Goal: Task Accomplishment & Management: Manage account settings

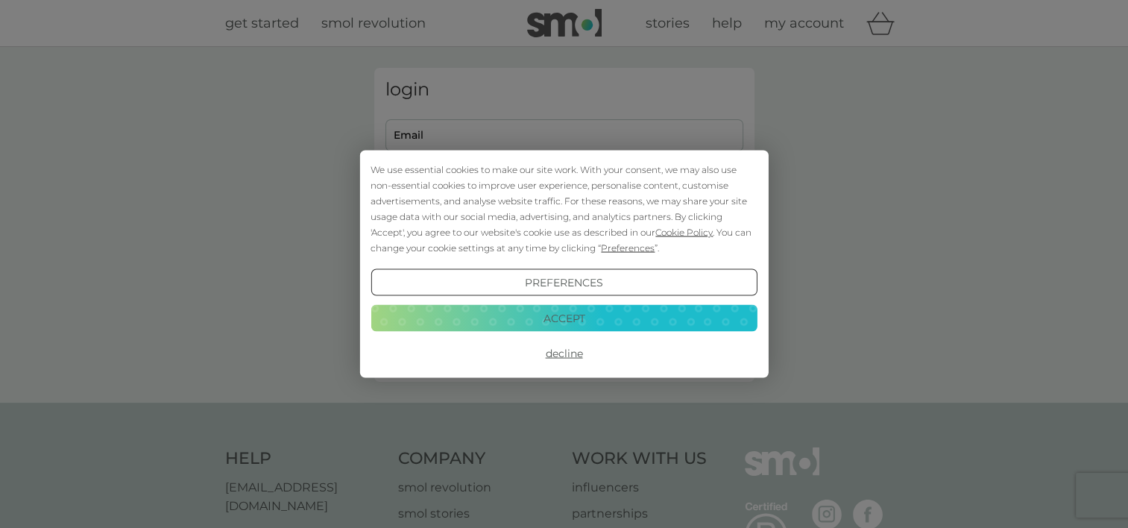
type input "[EMAIL_ADDRESS][DOMAIN_NAME]"
click at [569, 318] on button "Accept" at bounding box center [563, 317] width 386 height 27
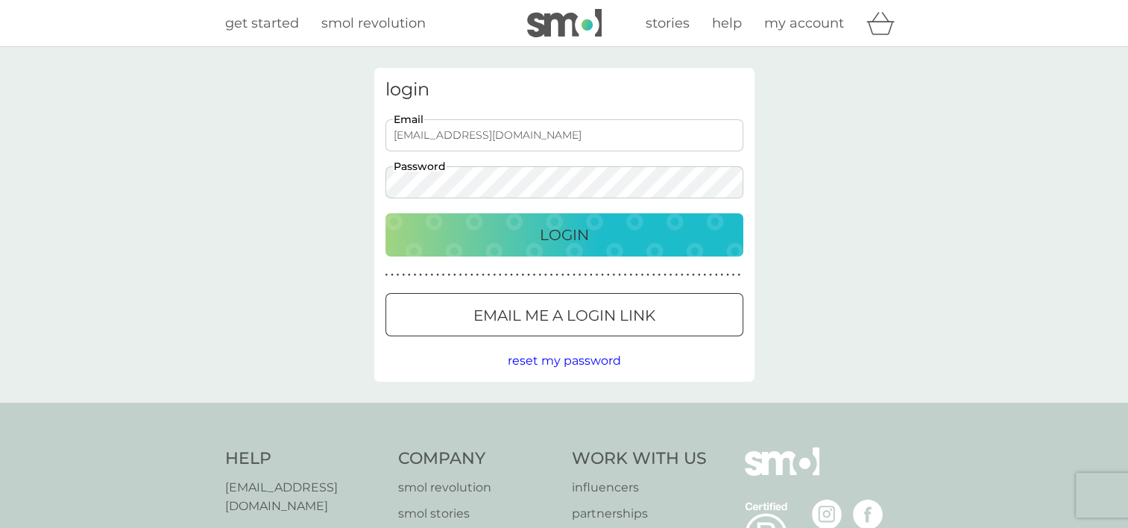
click at [571, 247] on button "Login" at bounding box center [564, 234] width 358 height 43
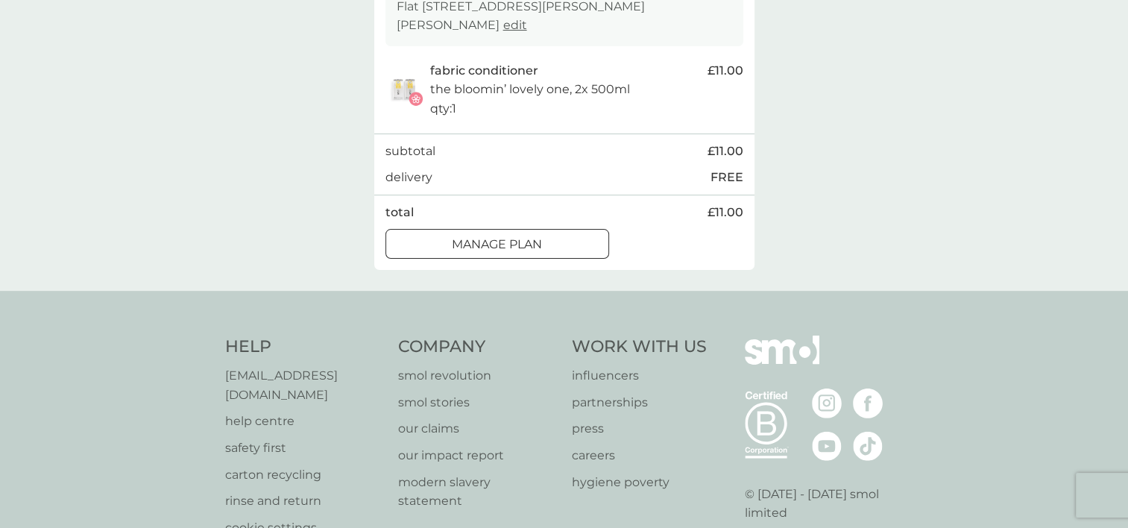
scroll to position [298, 0]
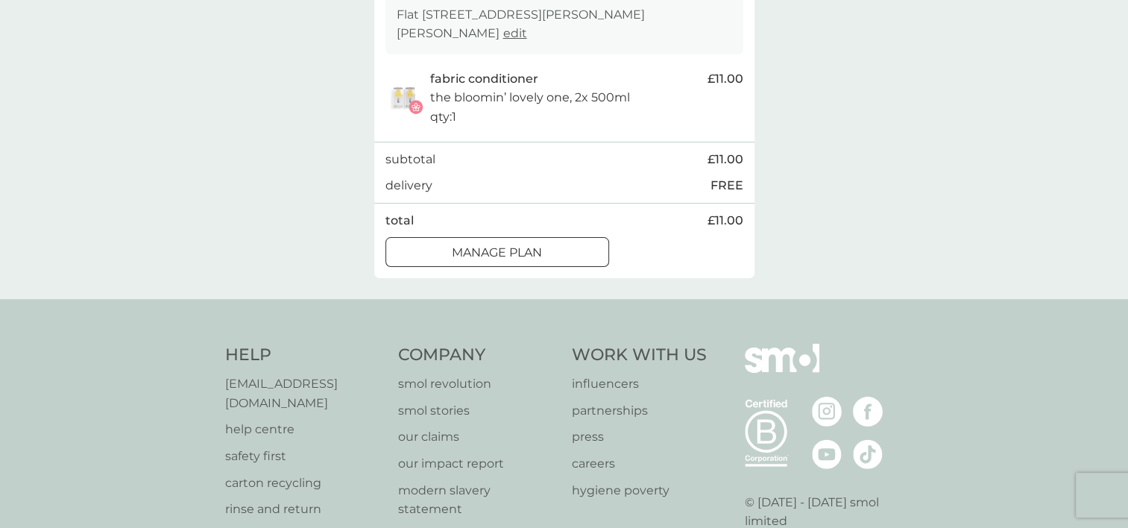
click at [542, 250] on p "Manage plan" at bounding box center [497, 252] width 90 height 19
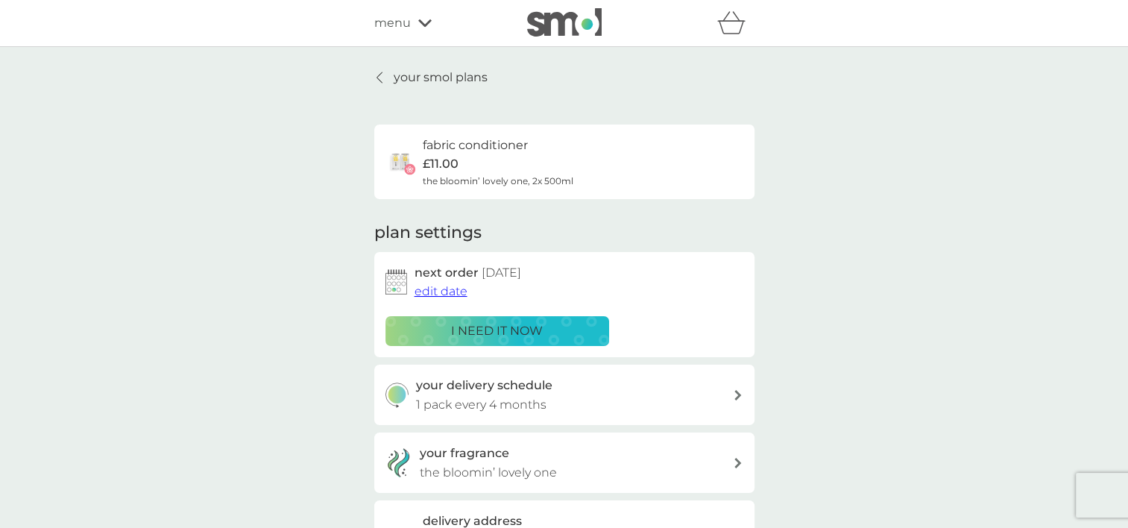
click at [411, 79] on p "your smol plans" at bounding box center [441, 77] width 94 height 19
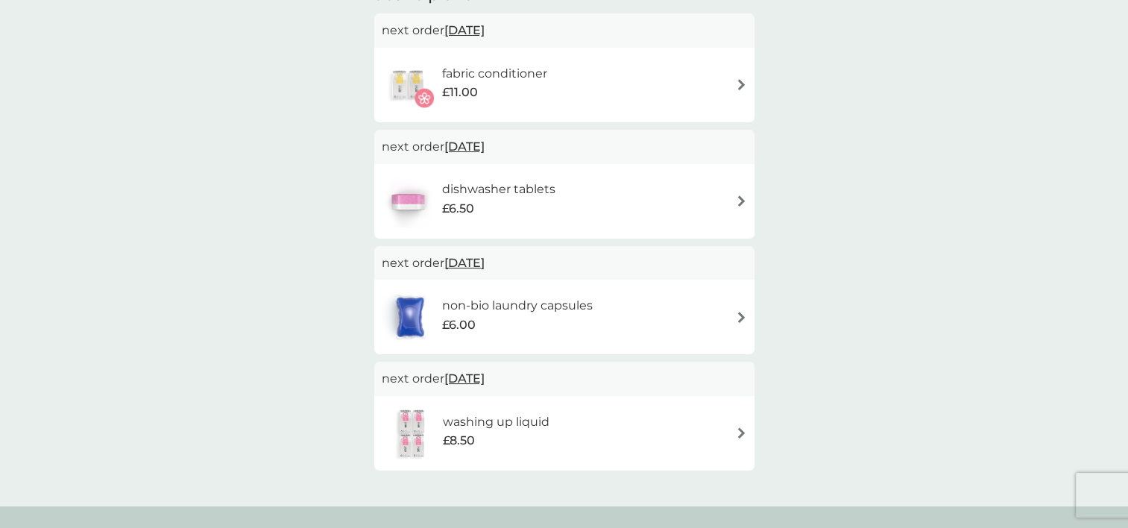
scroll to position [373, 0]
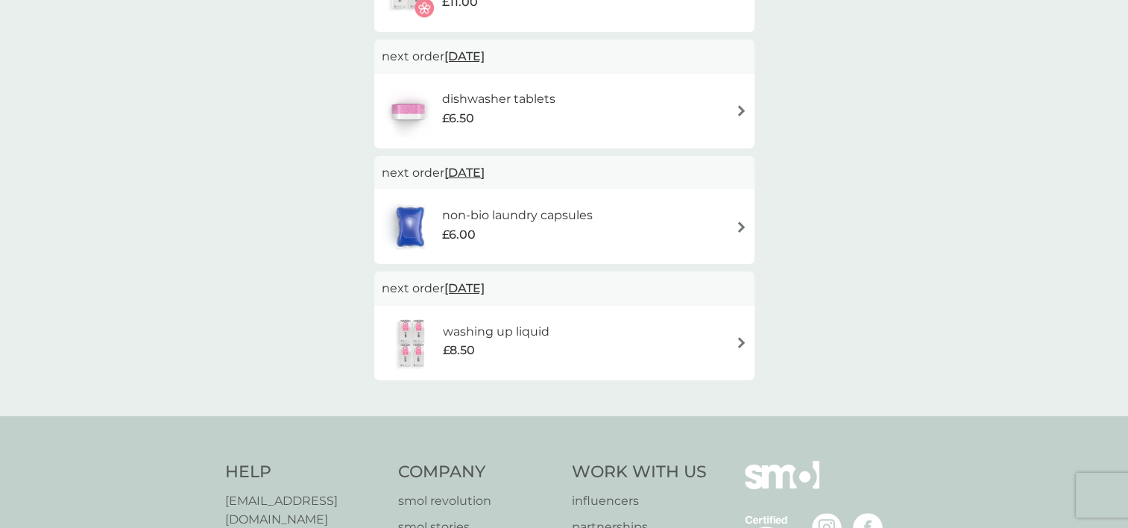
click at [744, 344] on img at bounding box center [741, 342] width 11 height 11
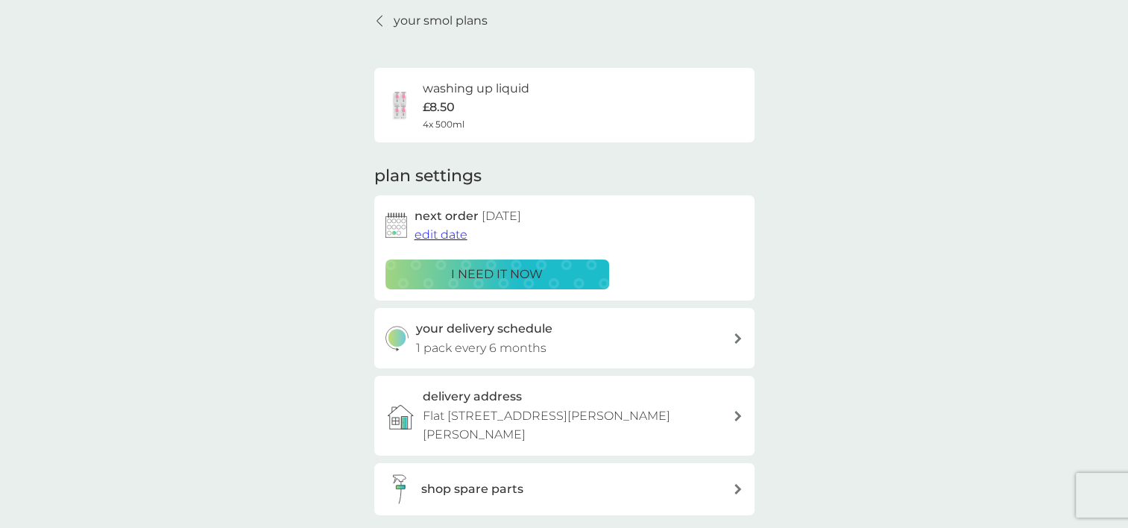
scroll to position [224, 0]
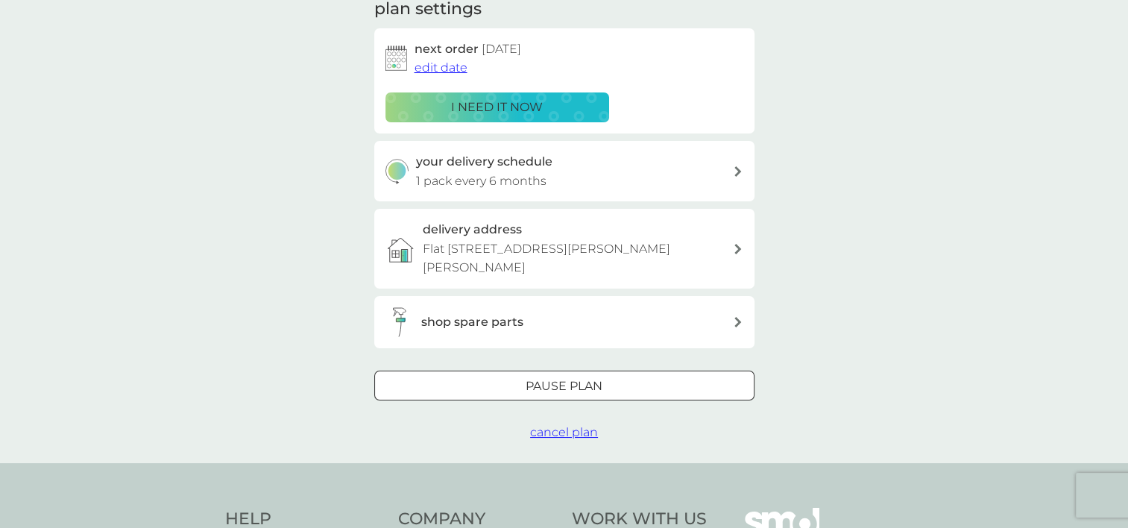
click at [543, 383] on div at bounding box center [564, 386] width 54 height 16
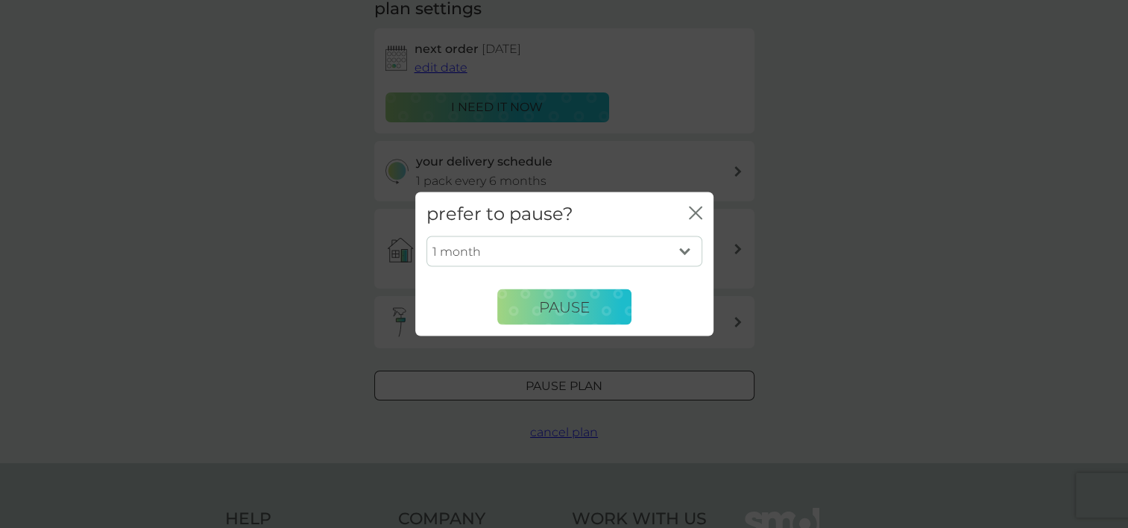
click at [685, 249] on select "1 month 2 months 3 months 4 months 5 months 6 months" at bounding box center [564, 251] width 276 height 31
select select "6"
click at [426, 236] on select "1 month 2 months 3 months 4 months 5 months 6 months" at bounding box center [564, 251] width 276 height 31
drag, startPoint x: 0, startPoint y: 146, endPoint x: 194, endPoint y: 141, distance: 193.9
click at [2, 146] on div "prefer to pause? close 1 month 2 months 3 months 4 months 5 months 6 months Pau…" at bounding box center [564, 264] width 1128 height 528
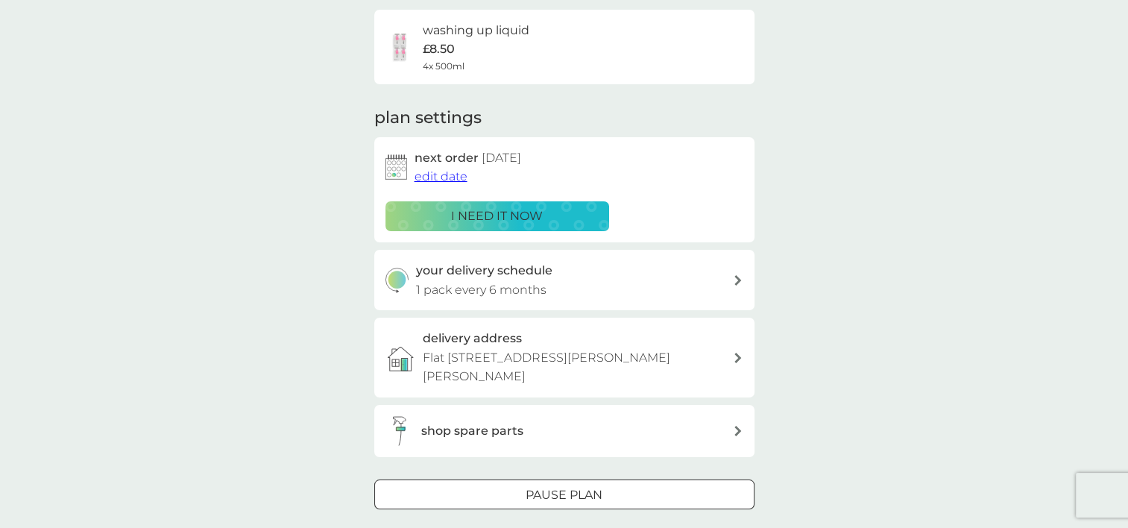
scroll to position [0, 0]
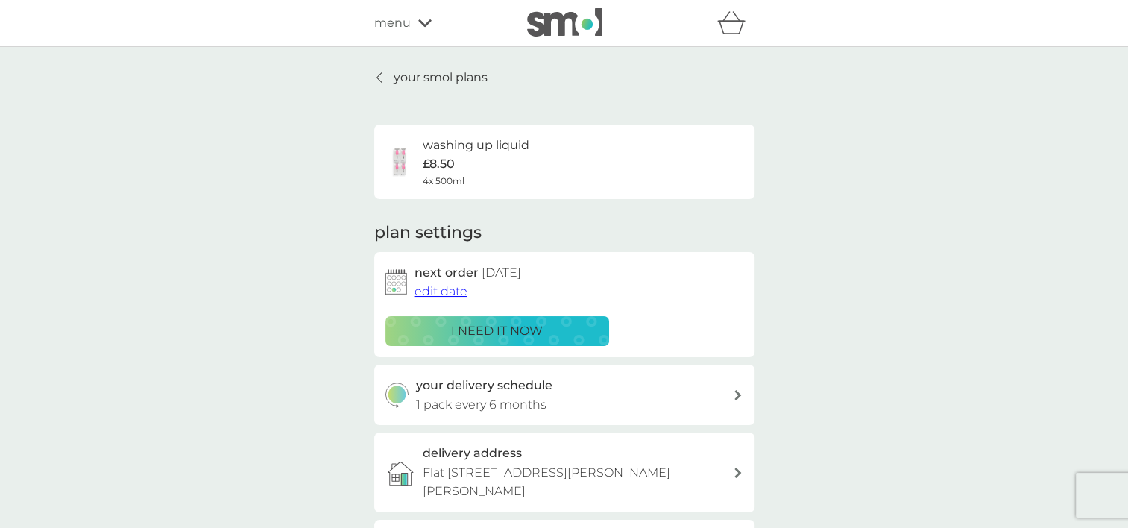
click at [455, 81] on p "your smol plans" at bounding box center [441, 77] width 94 height 19
